Goal: Transaction & Acquisition: Purchase product/service

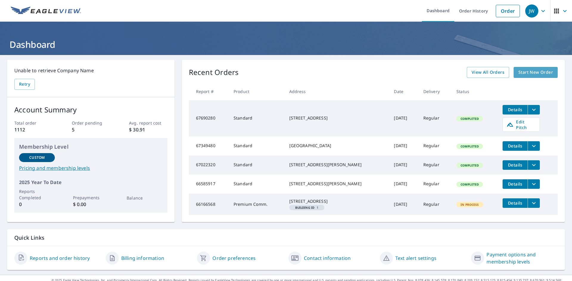
click at [526, 72] on span "Start New Order" at bounding box center [535, 72] width 35 height 7
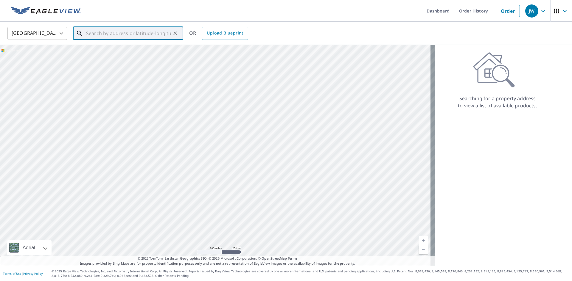
click at [102, 34] on input "text" at bounding box center [128, 33] width 85 height 17
click at [107, 53] on span "[STREET_ADDRESS]" at bounding box center [132, 50] width 94 height 7
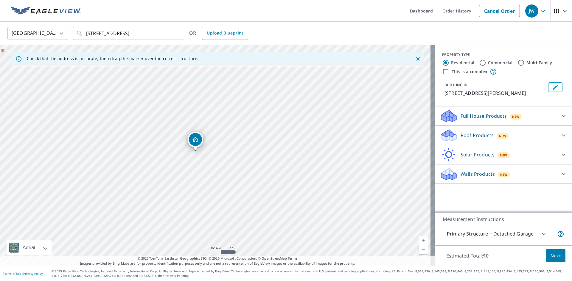
drag, startPoint x: 238, startPoint y: 216, endPoint x: 204, endPoint y: 195, distance: 39.7
click at [204, 195] on div "[STREET_ADDRESS]" at bounding box center [217, 155] width 435 height 221
drag, startPoint x: 243, startPoint y: 160, endPoint x: 364, endPoint y: 218, distance: 133.9
click at [408, 231] on div "[STREET_ADDRESS]" at bounding box center [217, 155] width 435 height 221
drag, startPoint x: 171, startPoint y: 85, endPoint x: 219, endPoint y: 247, distance: 168.8
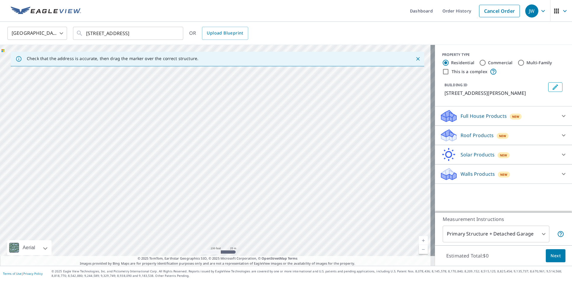
click at [219, 247] on div "[STREET_ADDRESS]" at bounding box center [217, 155] width 435 height 221
drag, startPoint x: 154, startPoint y: 94, endPoint x: 89, endPoint y: 79, distance: 67.2
click at [90, 80] on div "[STREET_ADDRESS]" at bounding box center [217, 155] width 435 height 221
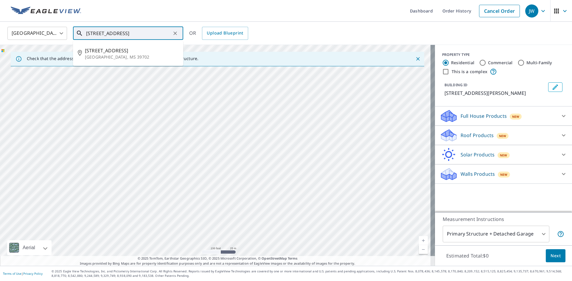
click at [97, 31] on input "[STREET_ADDRESS]" at bounding box center [128, 33] width 85 height 17
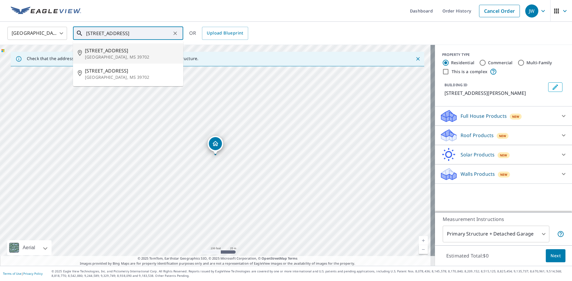
click at [108, 52] on span "2288 Old Yorkville Rd" at bounding box center [132, 50] width 94 height 7
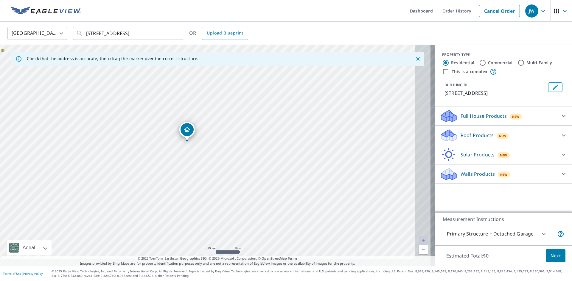
drag, startPoint x: 280, startPoint y: 141, endPoint x: 235, endPoint y: 120, distance: 50.1
click at [235, 120] on div "2288 Old Yorkville Rd Columbus, MS 39702" at bounding box center [217, 155] width 435 height 221
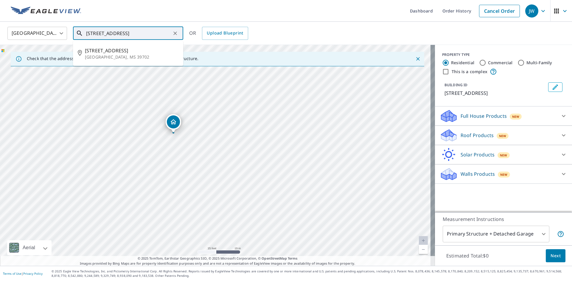
click at [107, 32] on input "2288 Old Yorkville Rd Columbus, MS 39702" at bounding box center [128, 33] width 85 height 17
click at [105, 50] on span "[STREET_ADDRESS]" at bounding box center [132, 50] width 94 height 7
type input "[STREET_ADDRESS]"
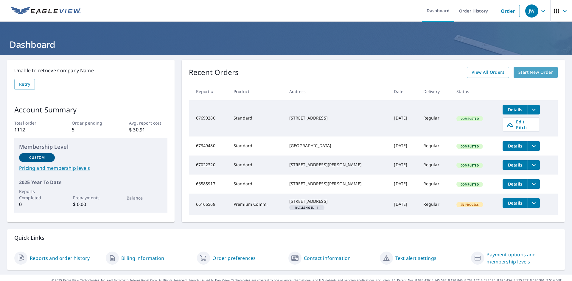
click at [521, 71] on span "Start New Order" at bounding box center [535, 72] width 35 height 7
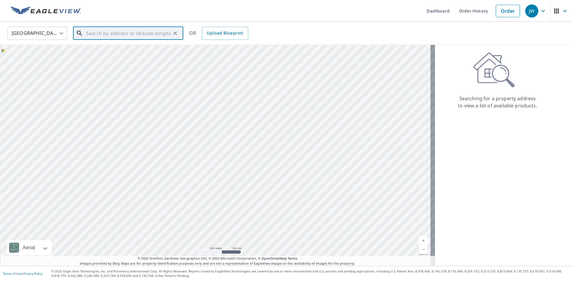
click at [100, 30] on input "text" at bounding box center [128, 33] width 85 height 17
click at [99, 53] on span "[STREET_ADDRESS]" at bounding box center [132, 50] width 94 height 7
type input "[STREET_ADDRESS]"
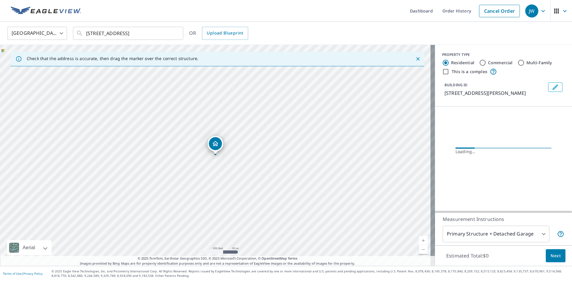
click at [213, 152] on div "Dropped pin, building 1, Residential property, 2274 Yorkville Rd E Columbus, MS…" at bounding box center [215, 152] width 8 height 6
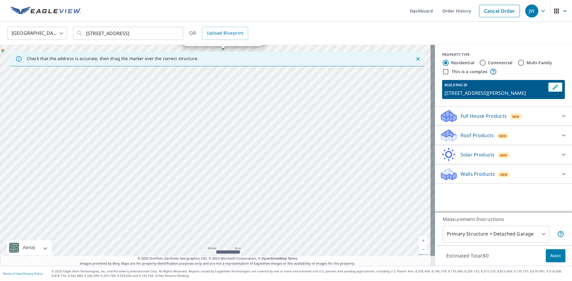
drag, startPoint x: 147, startPoint y: 201, endPoint x: 379, endPoint y: 42, distance: 280.9
click at [379, 42] on div "[GEOGRAPHIC_DATA] [GEOGRAPHIC_DATA] ​ [STREET_ADDRESS] ​ OR Upload Blueprint Ch…" at bounding box center [286, 144] width 572 height 244
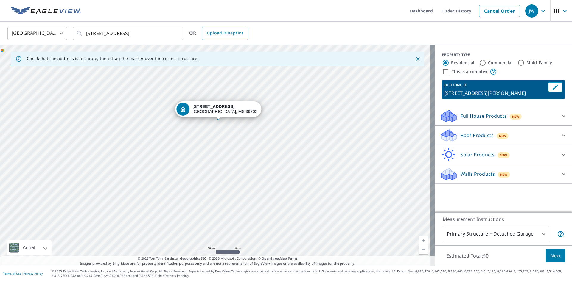
click at [371, 116] on div "[STREET_ADDRESS]" at bounding box center [217, 155] width 435 height 221
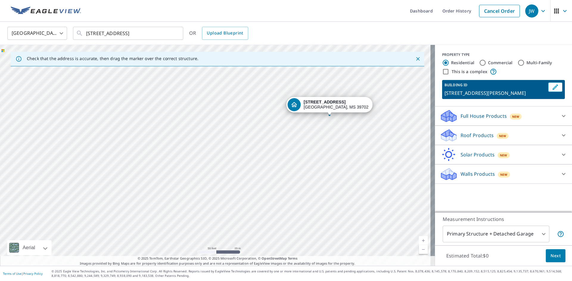
drag, startPoint x: 225, startPoint y: 110, endPoint x: 336, endPoint y: 105, distance: 111.2
